Goal: Information Seeking & Learning: Find specific fact

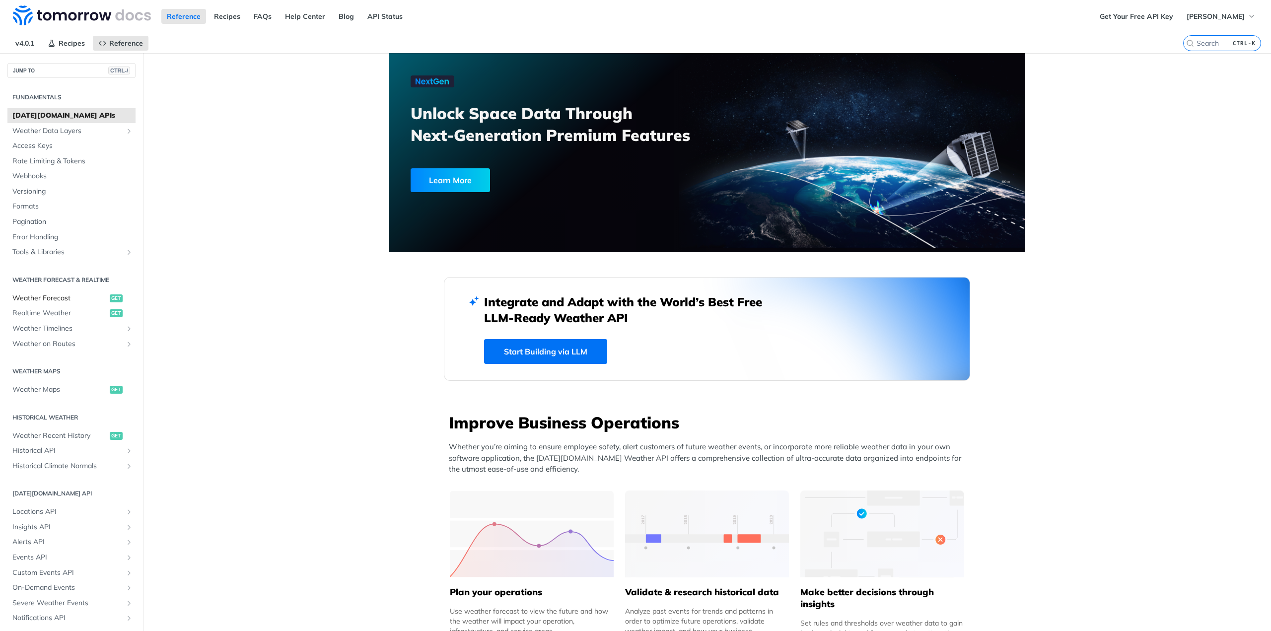
click at [42, 295] on span "Weather Forecast" at bounding box center [59, 298] width 95 height 10
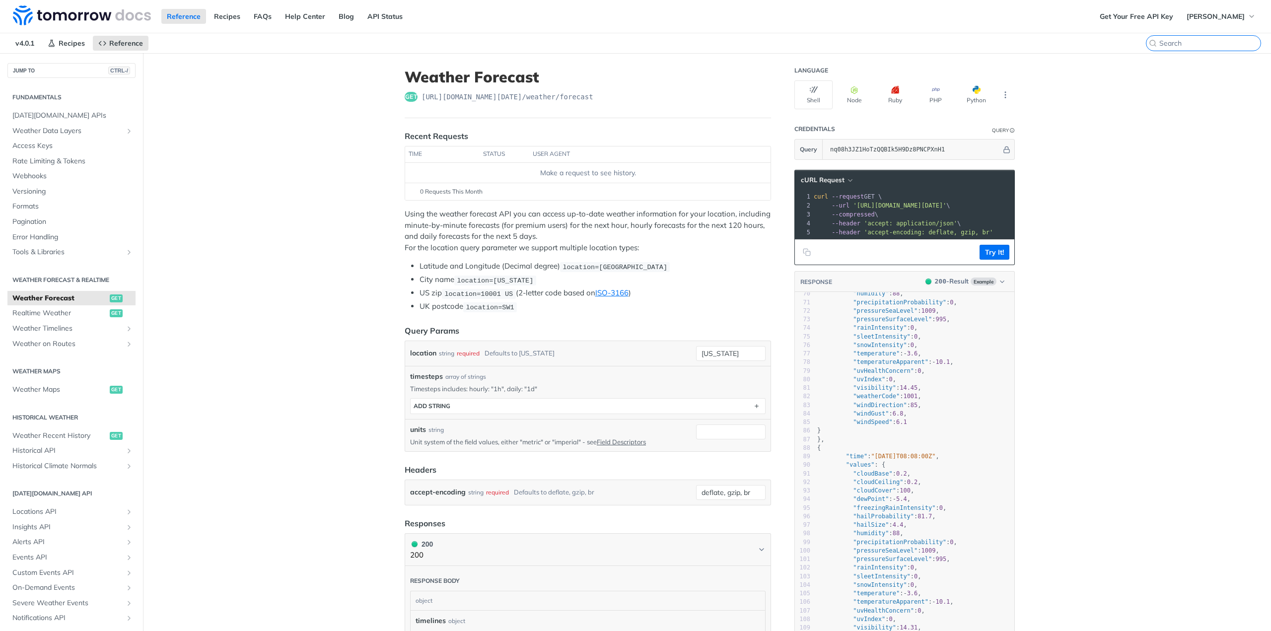
click at [1194, 44] on input "CTRL-K" at bounding box center [1210, 43] width 101 height 9
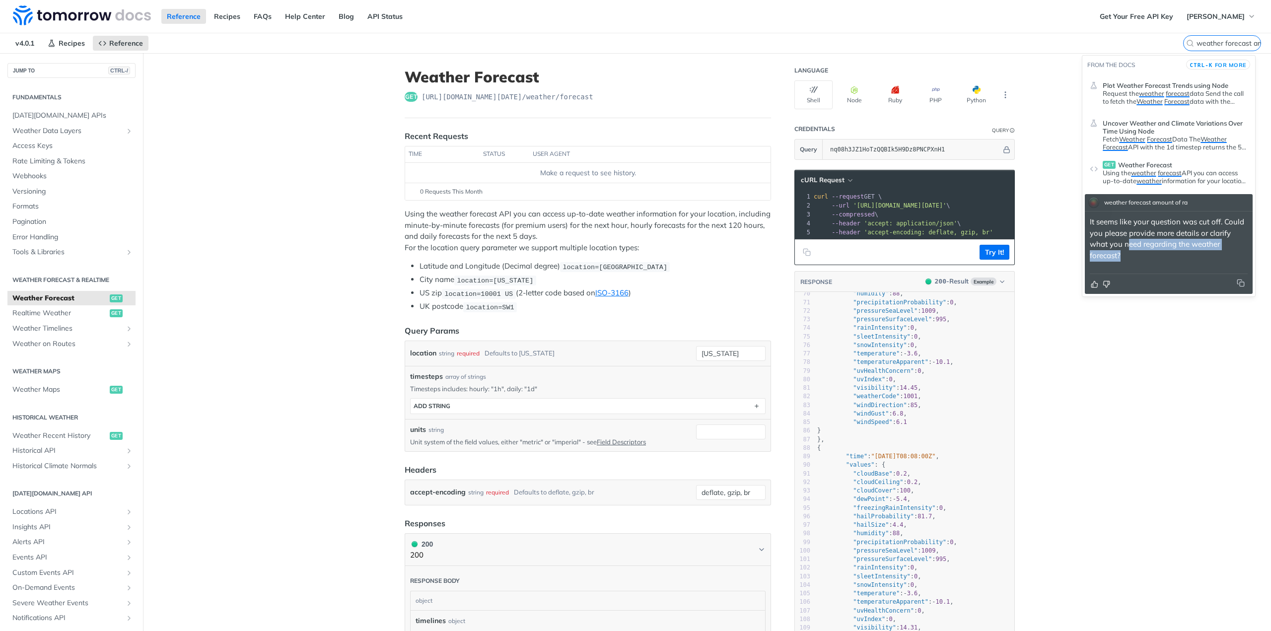
click at [1128, 250] on p "It seems like your question was cut off. Could you please provide more details …" at bounding box center [1169, 239] width 158 height 45
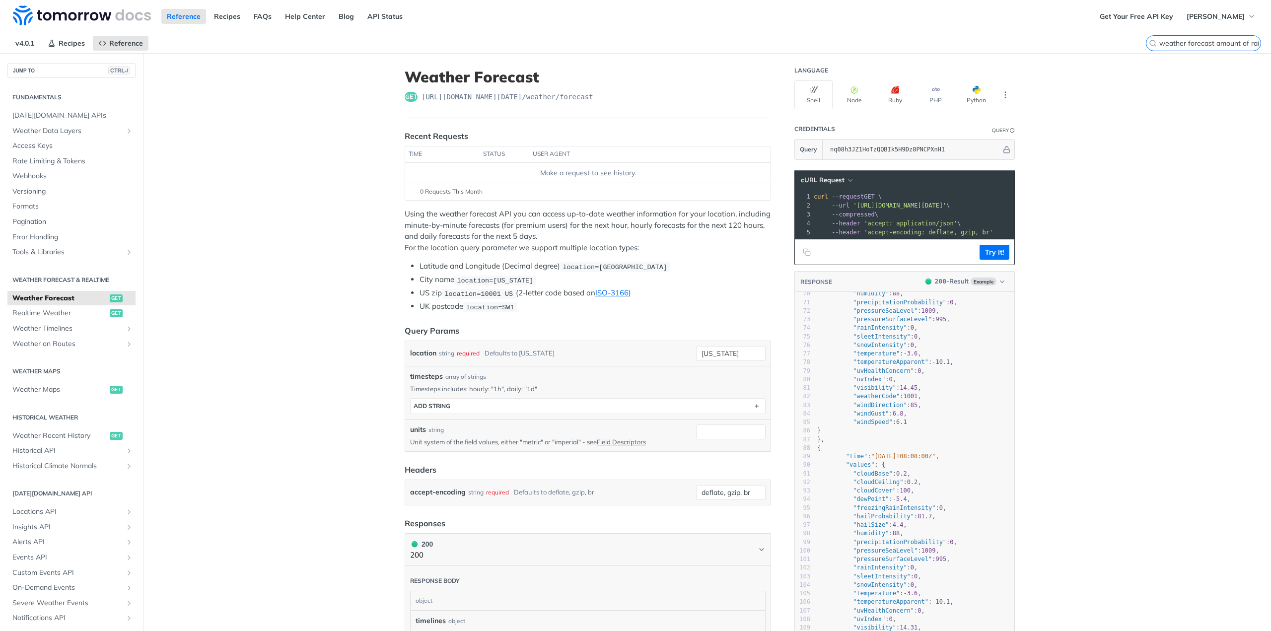
scroll to position [0, 4]
drag, startPoint x: 1191, startPoint y: 43, endPoint x: 1247, endPoint y: 42, distance: 55.6
click at [1247, 42] on label "weather forecast amount of rain CTRL-K" at bounding box center [1203, 43] width 115 height 16
click at [1247, 42] on input "weather forecast amount of rain" at bounding box center [1210, 43] width 101 height 9
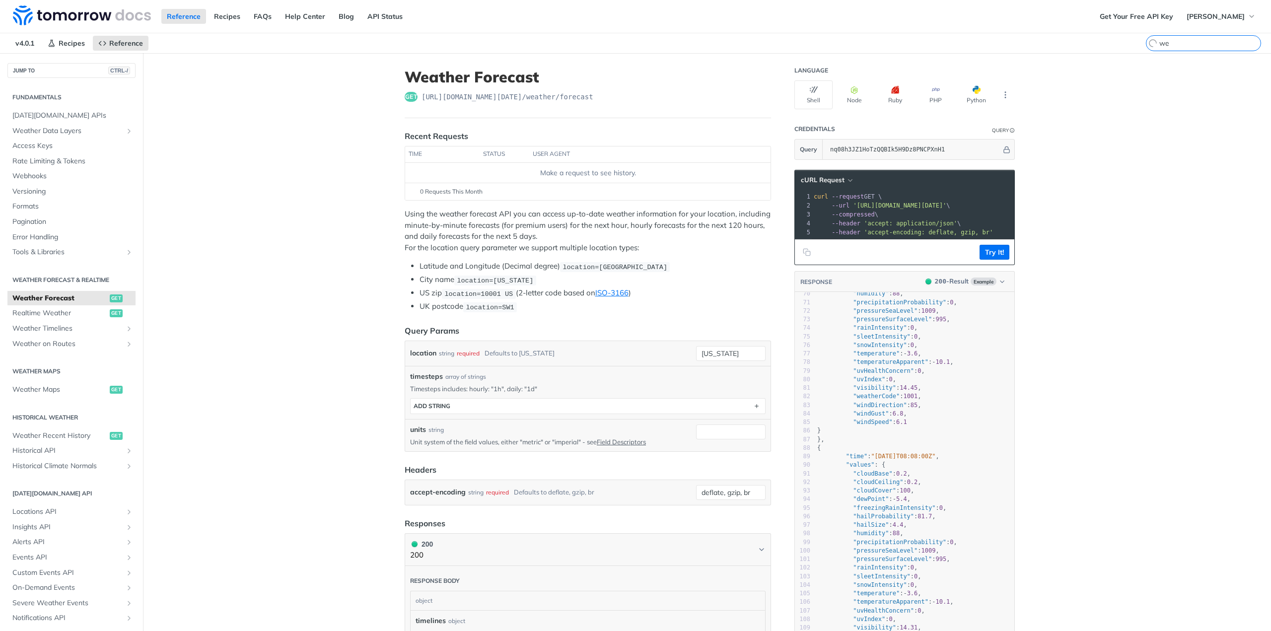
type input "w"
click at [1213, 44] on input "rainfall amount forcasted" at bounding box center [1210, 43] width 101 height 9
type input "rainfall amount forecasted"
click at [1241, 47] on kbd "CTRL-K" at bounding box center [1245, 43] width 28 height 10
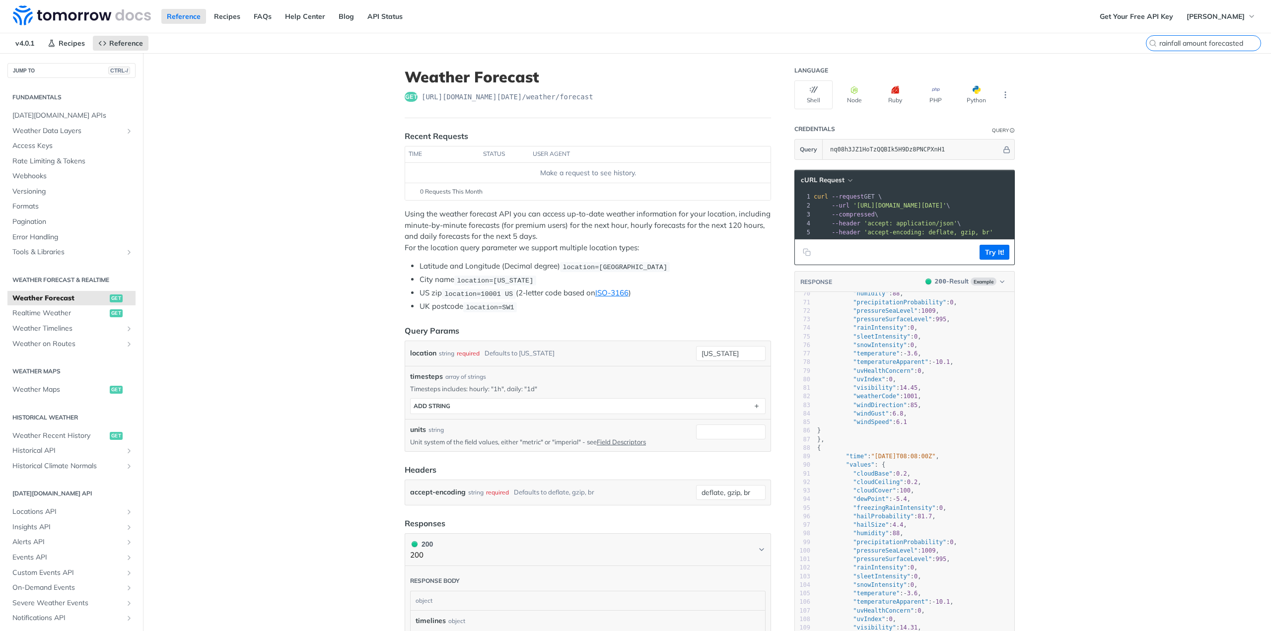
click at [1241, 47] on input "rainfall amount forecasted" at bounding box center [1210, 43] width 101 height 9
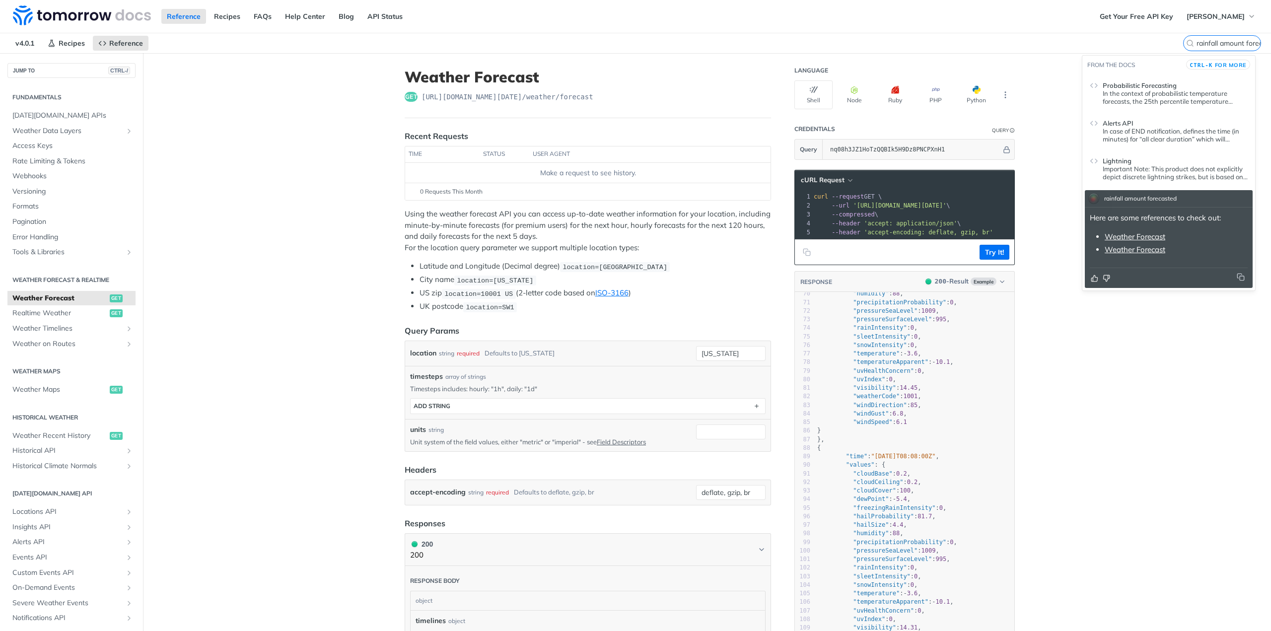
click at [1142, 232] on link "Weather Forecast" at bounding box center [1135, 236] width 61 height 9
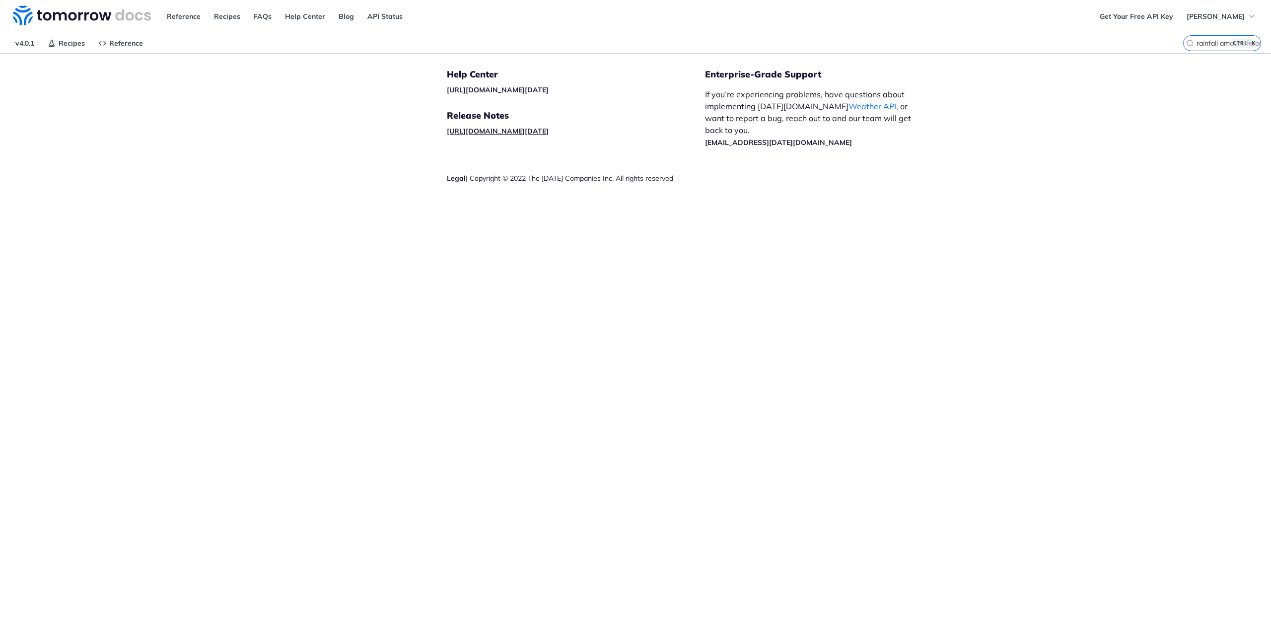
click at [492, 130] on link "[URL][DOMAIN_NAME][DATE]" at bounding box center [498, 131] width 102 height 9
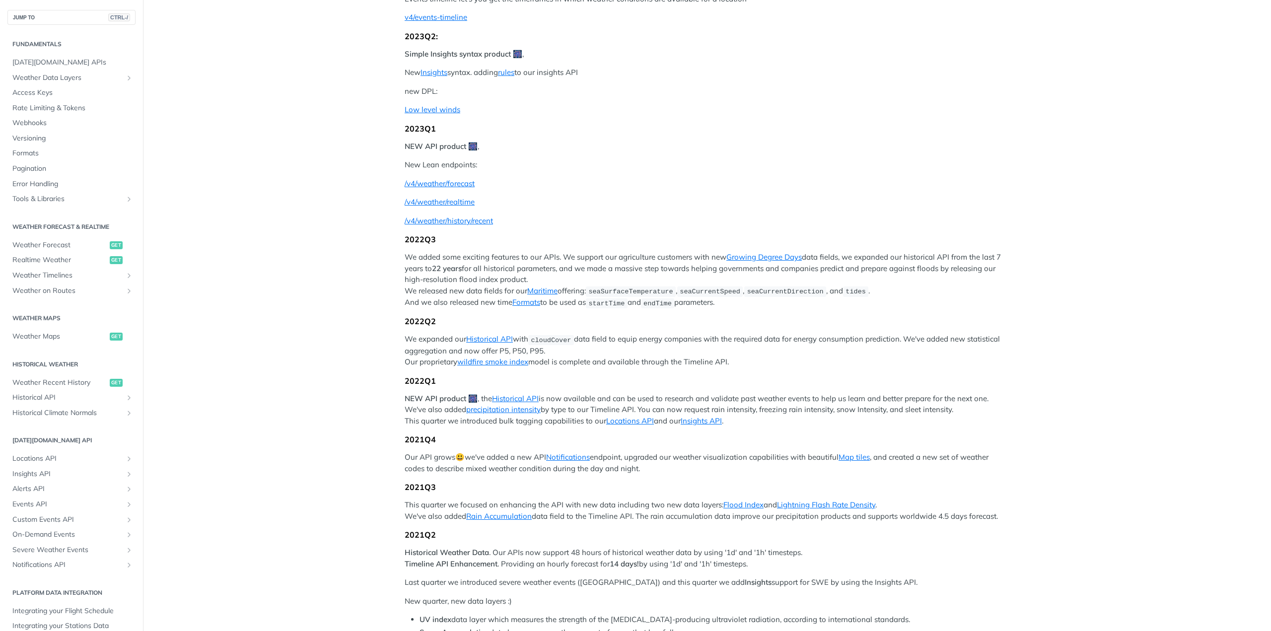
scroll to position [199, 0]
click at [54, 241] on span "Weather Forecast" at bounding box center [59, 245] width 95 height 10
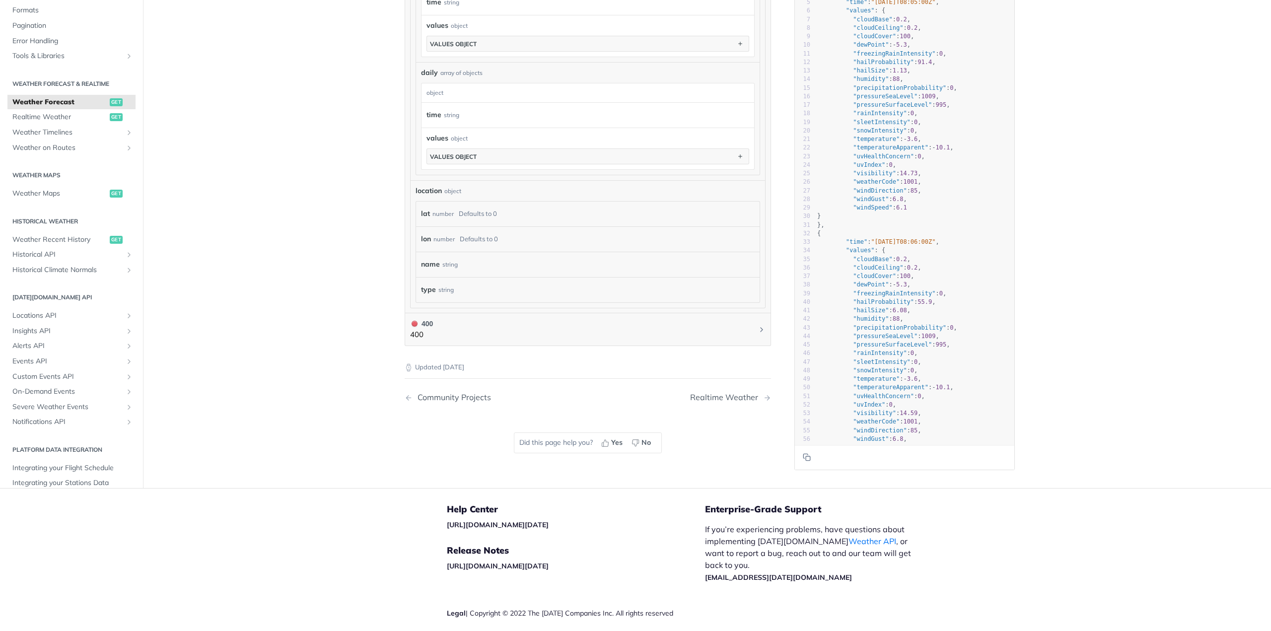
scroll to position [829, 0]
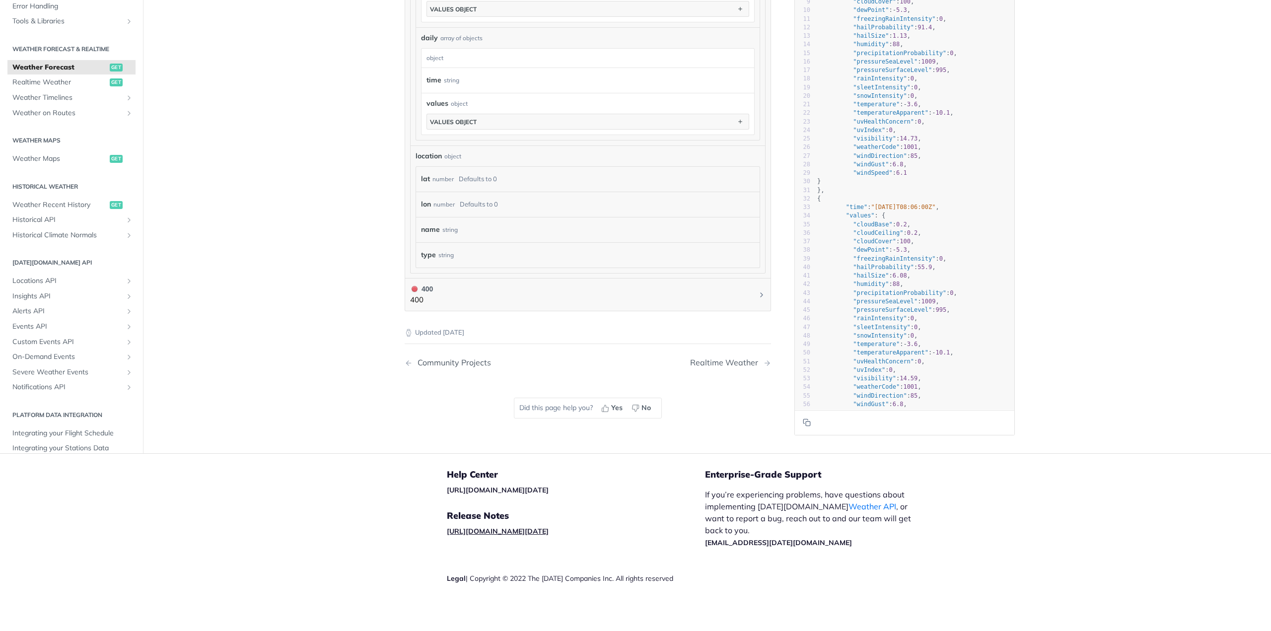
click at [528, 528] on link "[URL][DOMAIN_NAME][DATE]" at bounding box center [498, 531] width 102 height 9
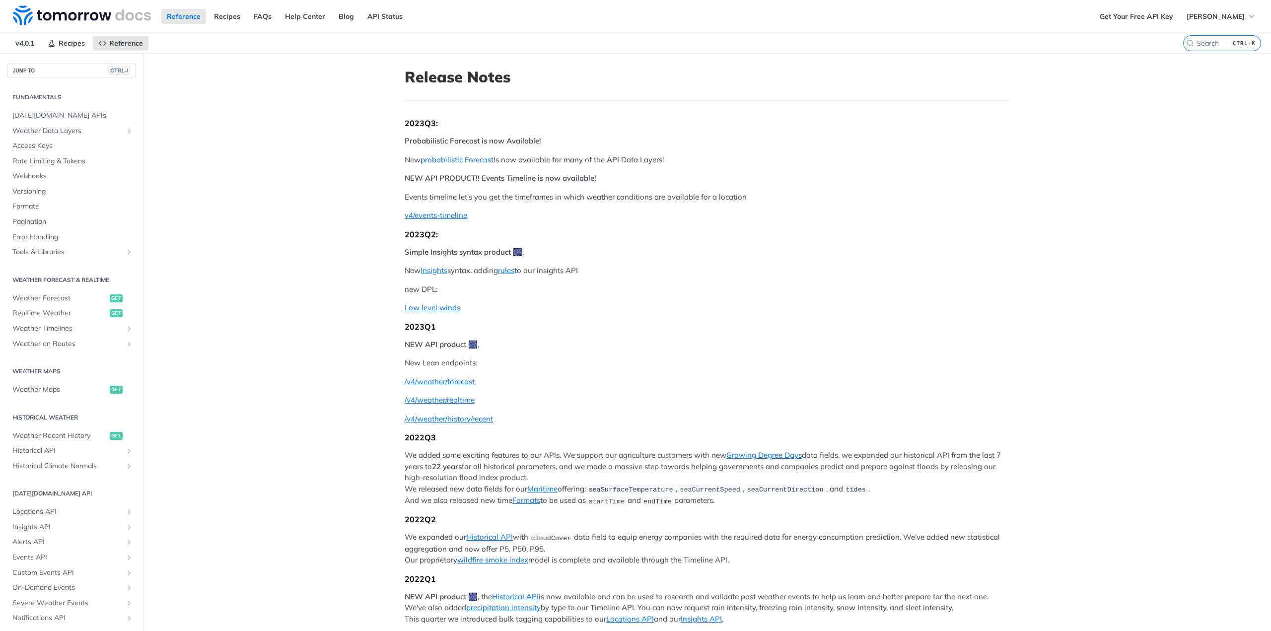
click at [454, 157] on link "probabilistic Forecast" at bounding box center [457, 159] width 73 height 9
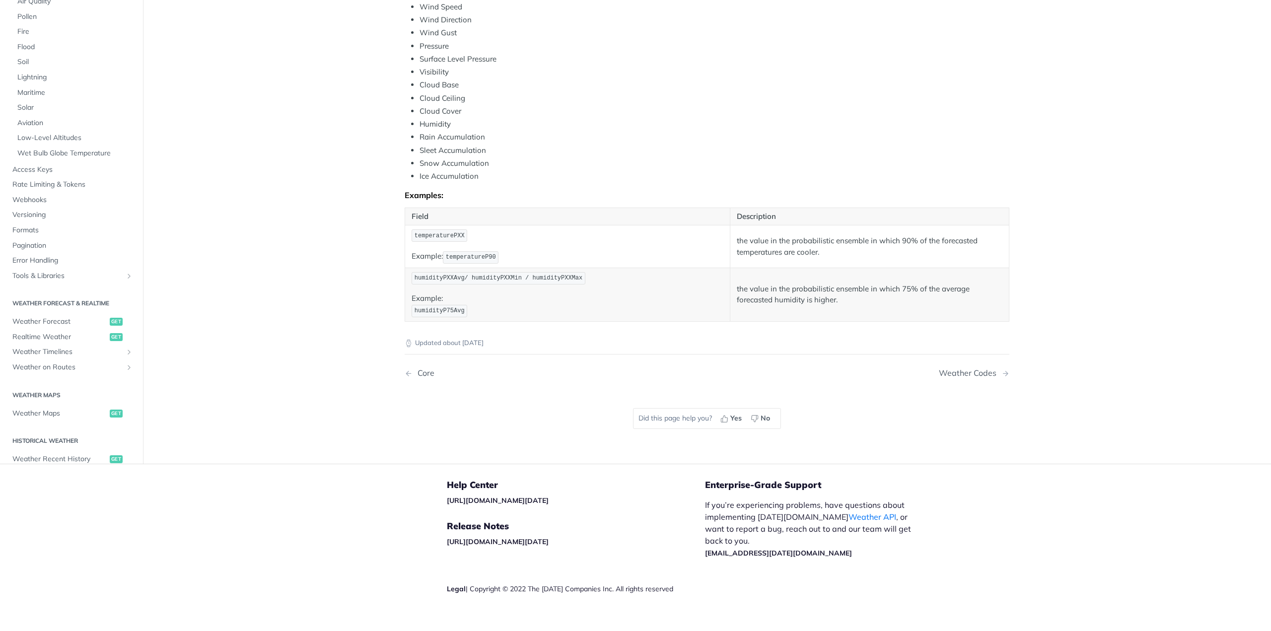
scroll to position [436, 0]
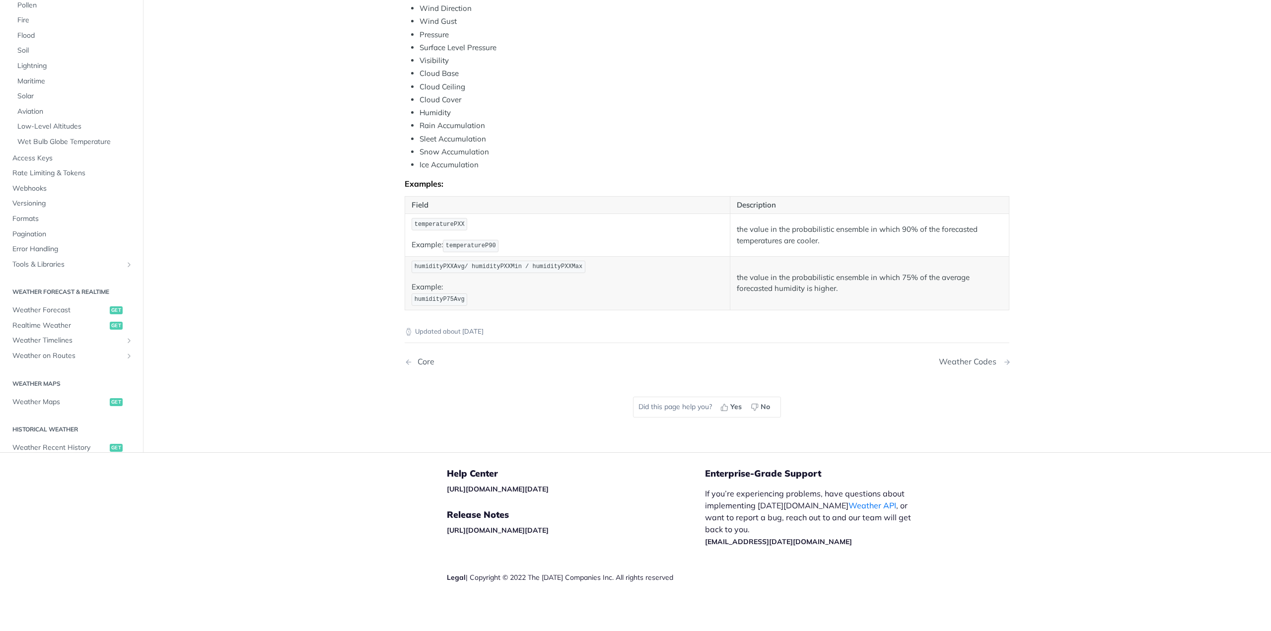
click at [957, 362] on div "Weather Codes" at bounding box center [970, 361] width 63 height 9
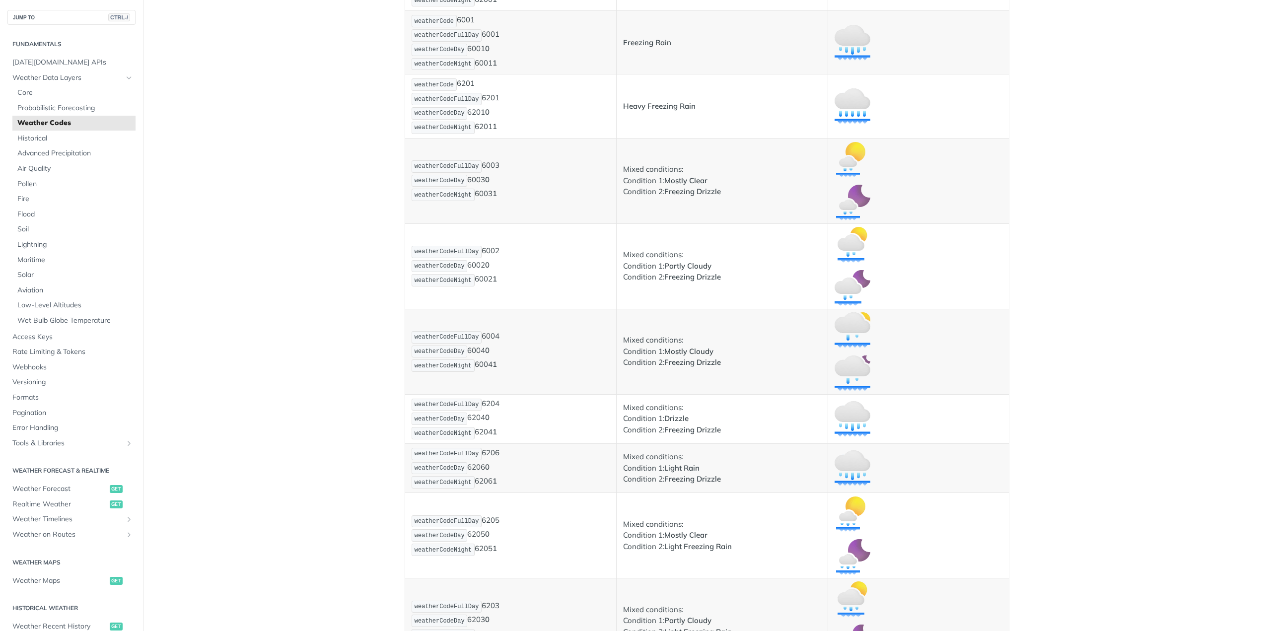
scroll to position [2842, 0]
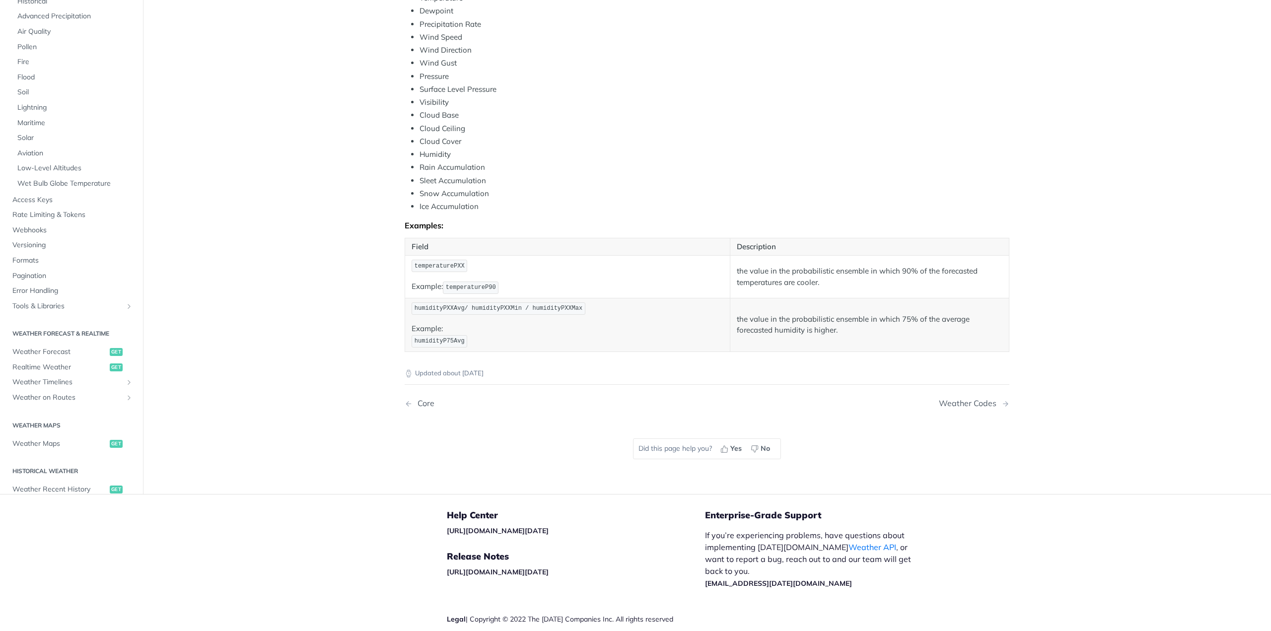
scroll to position [397, 0]
drag, startPoint x: 547, startPoint y: 303, endPoint x: 527, endPoint y: 303, distance: 20.4
click at [527, 303] on span "humidityPXXAvg/ humidityPXXMin / humidityPXXMax" at bounding box center [499, 305] width 168 height 7
drag, startPoint x: 563, startPoint y: 305, endPoint x: 513, endPoint y: 306, distance: 49.7
click at [513, 306] on span "humidityPXXAvg/ humidityPXXMin / humidityPXXMax" at bounding box center [499, 305] width 168 height 7
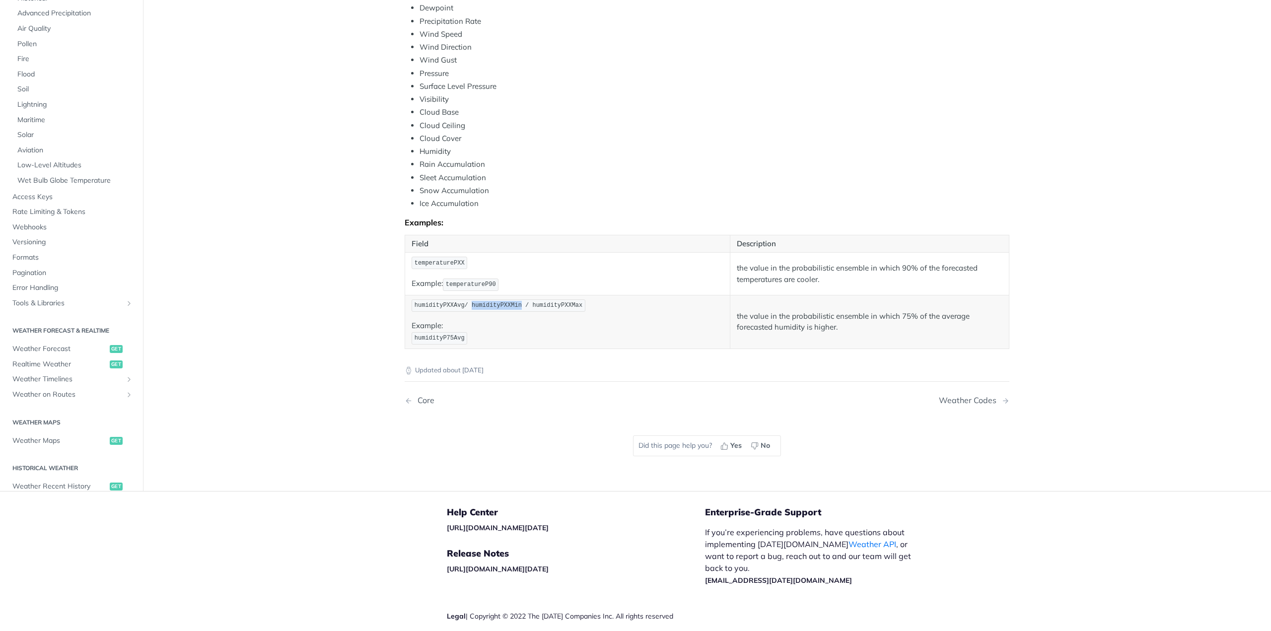
drag, startPoint x: 511, startPoint y: 305, endPoint x: 462, endPoint y: 305, distance: 48.2
click at [462, 305] on span "humidityPXXAvg/ humidityPXXMin / humidityPXXMax" at bounding box center [499, 305] width 168 height 7
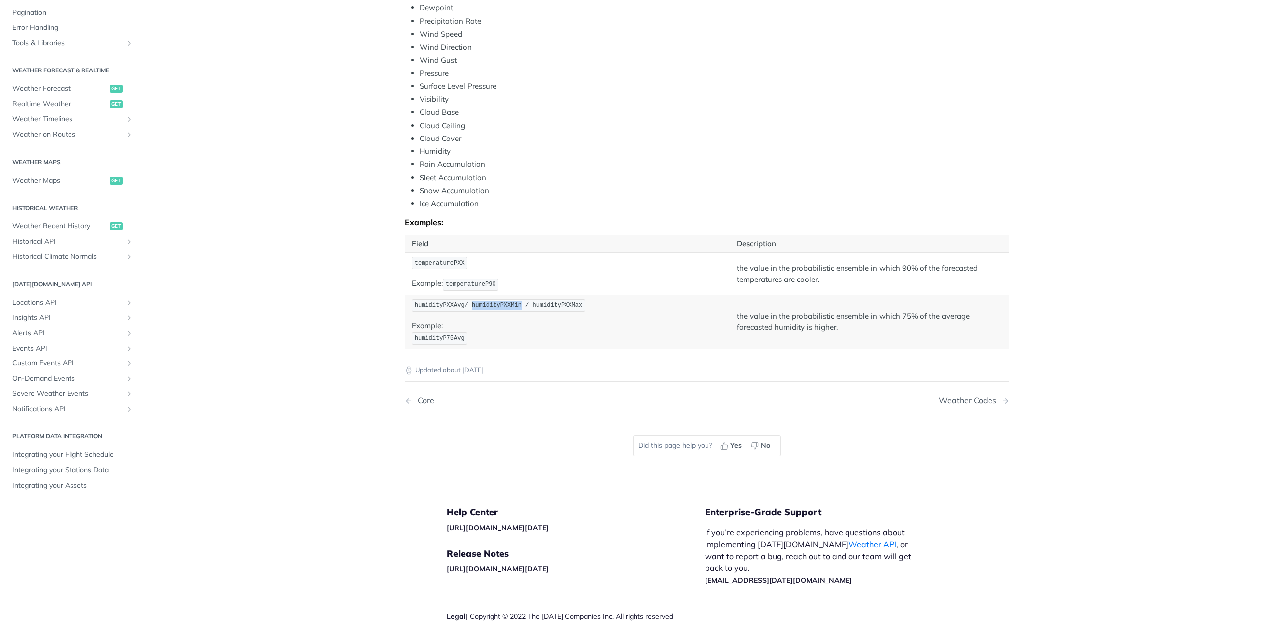
scroll to position [273, 0]
click at [125, 349] on icon "Show subpages for Custom Events API" at bounding box center [129, 351] width 8 height 8
